Goal: Information Seeking & Learning: Understand process/instructions

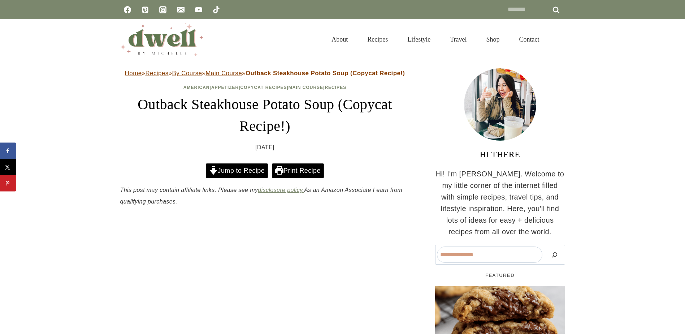
drag, startPoint x: 230, startPoint y: 176, endPoint x: 238, endPoint y: 175, distance: 8.5
click at [230, 176] on link "Jump to Recipe" at bounding box center [237, 170] width 62 height 15
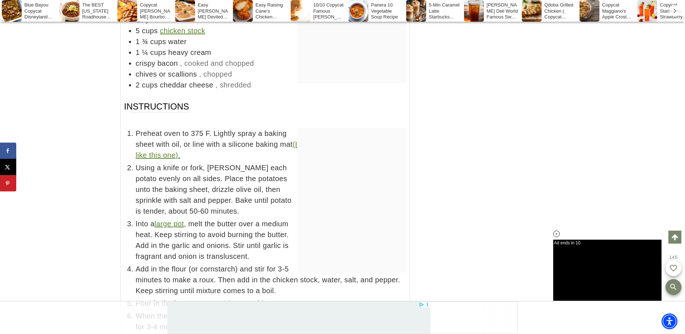
scroll to position [3762, 0]
